Goal: Information Seeking & Learning: Compare options

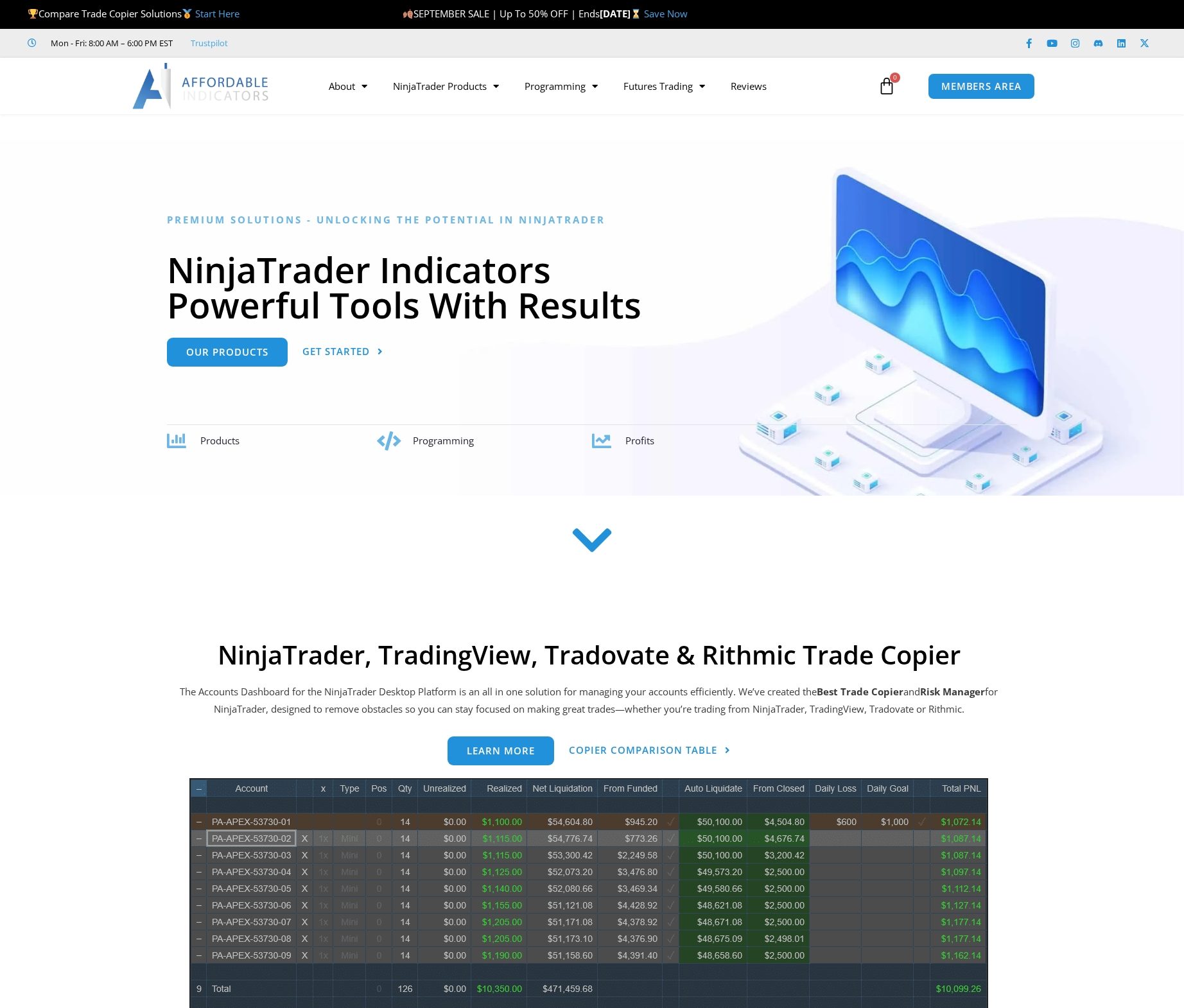
click at [63, 598] on section at bounding box center [592, 560] width 1184 height 99
drag, startPoint x: 0, startPoint y: 0, endPoint x: 63, endPoint y: 598, distance: 601.3
click at [63, 598] on section at bounding box center [592, 560] width 1184 height 99
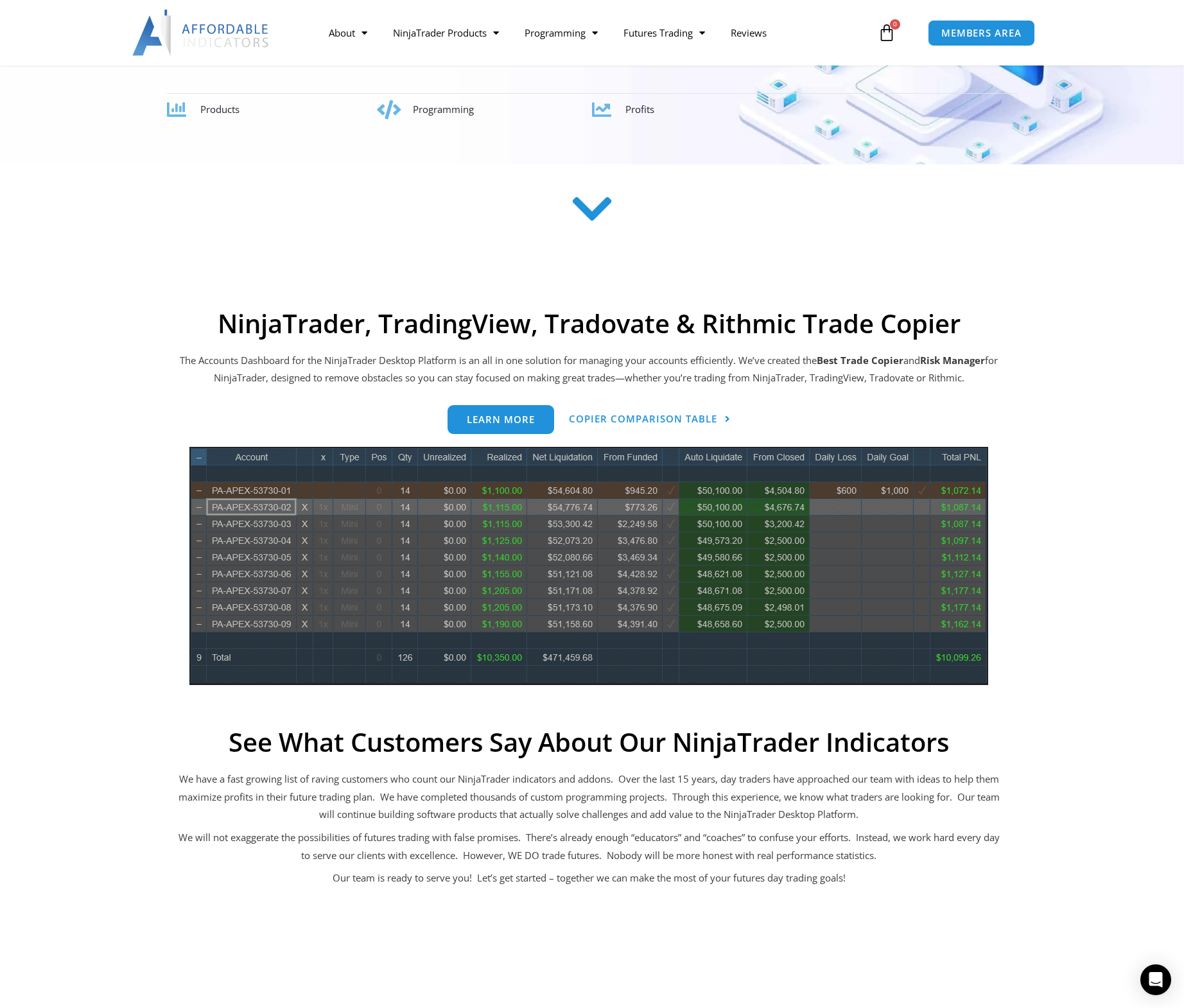
scroll to position [334, 0]
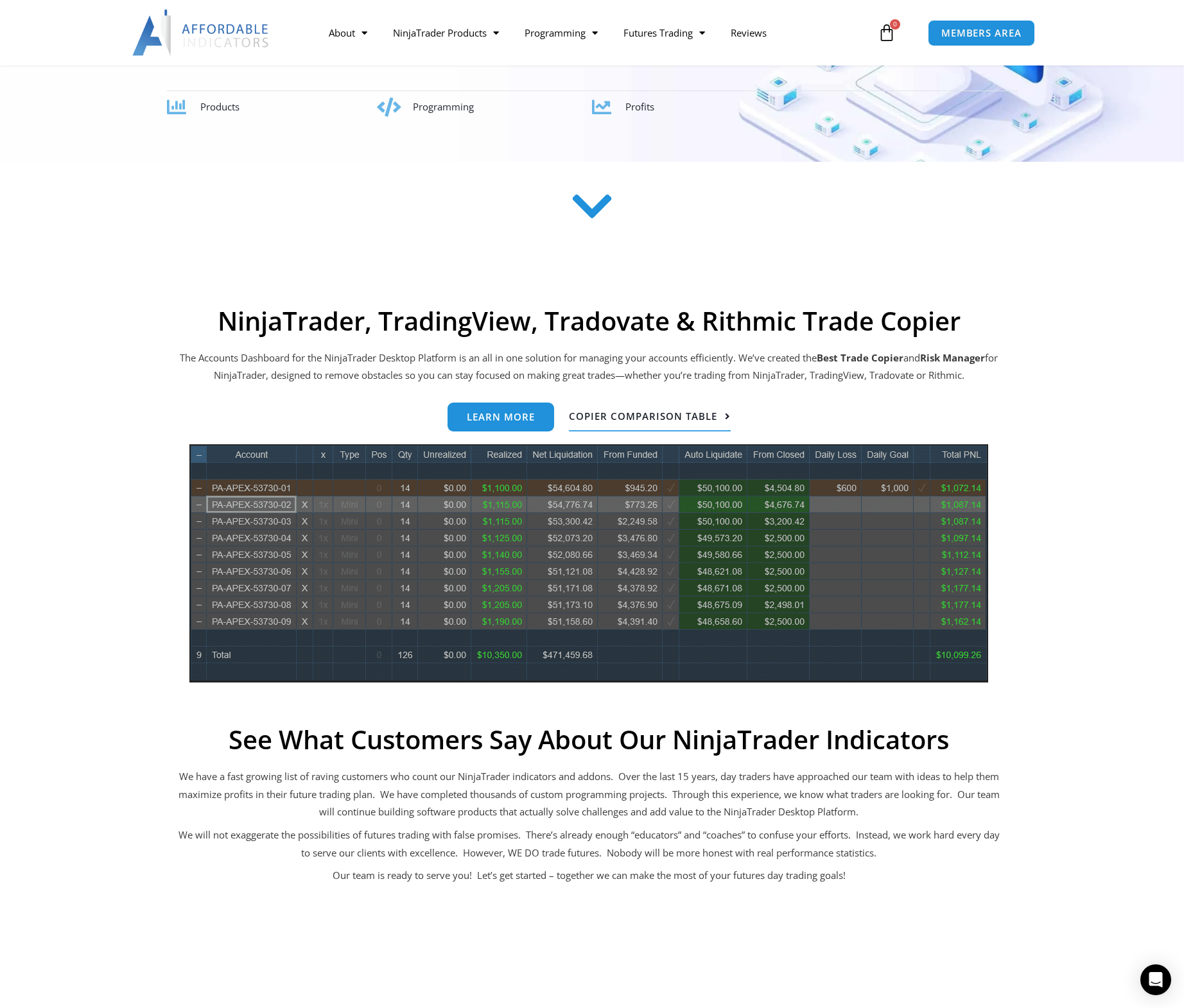
click at [649, 412] on span "Copier Comparison Table" at bounding box center [643, 417] width 149 height 10
